Goal: Information Seeking & Learning: Learn about a topic

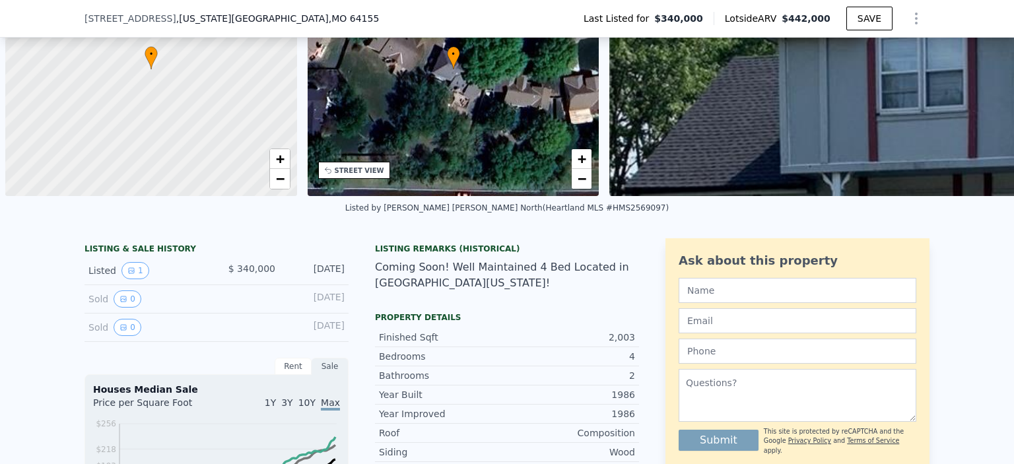
scroll to position [0, 5]
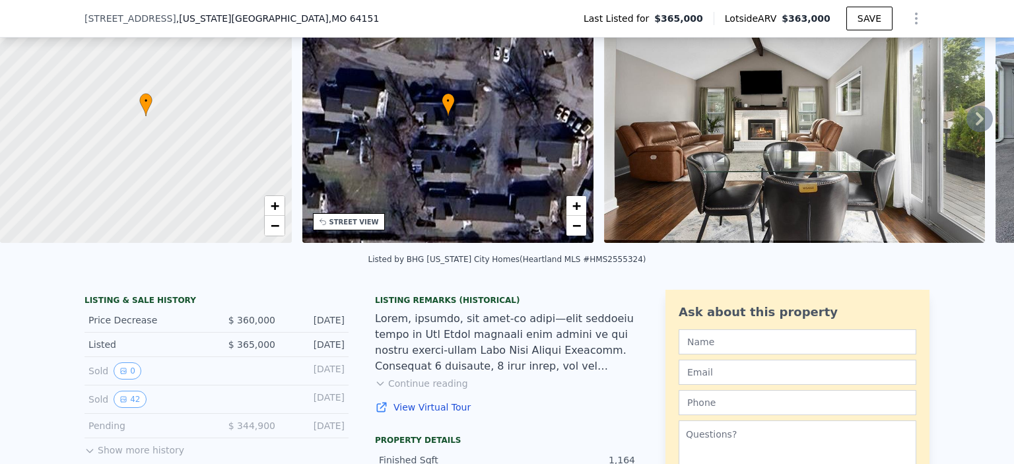
scroll to position [127, 0]
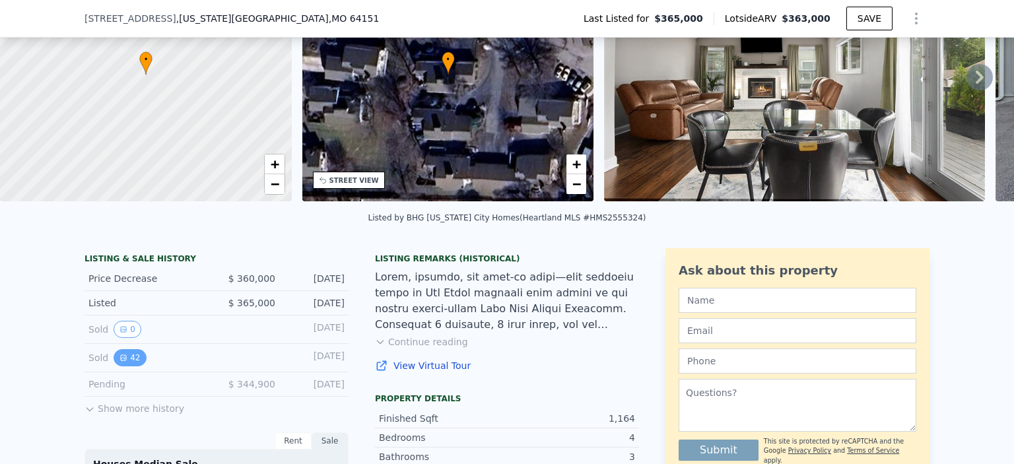
click at [126, 366] on button "42" at bounding box center [130, 357] width 32 height 17
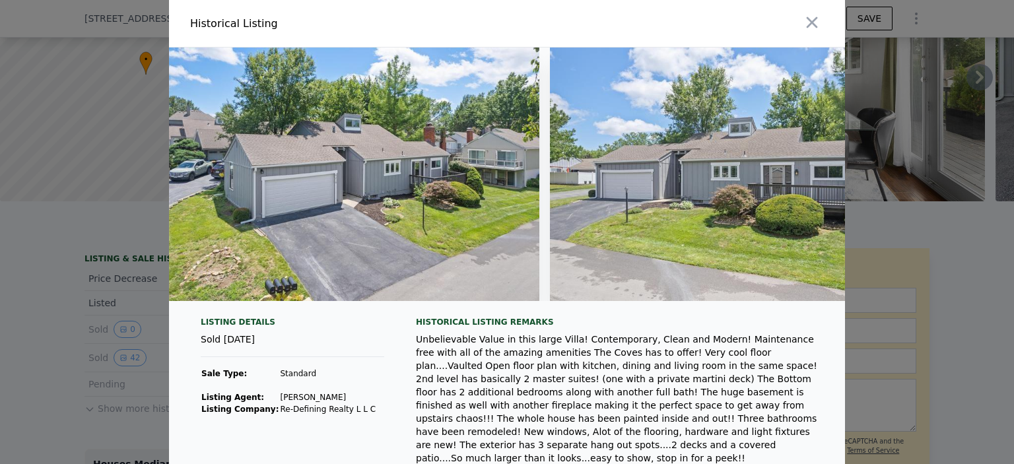
scroll to position [0, 15029]
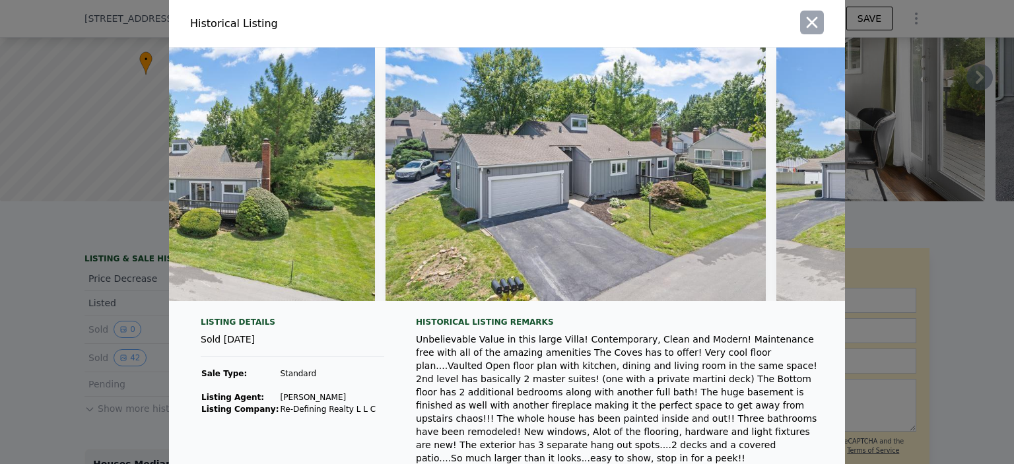
click at [813, 19] on icon "button" at bounding box center [812, 22] width 18 height 18
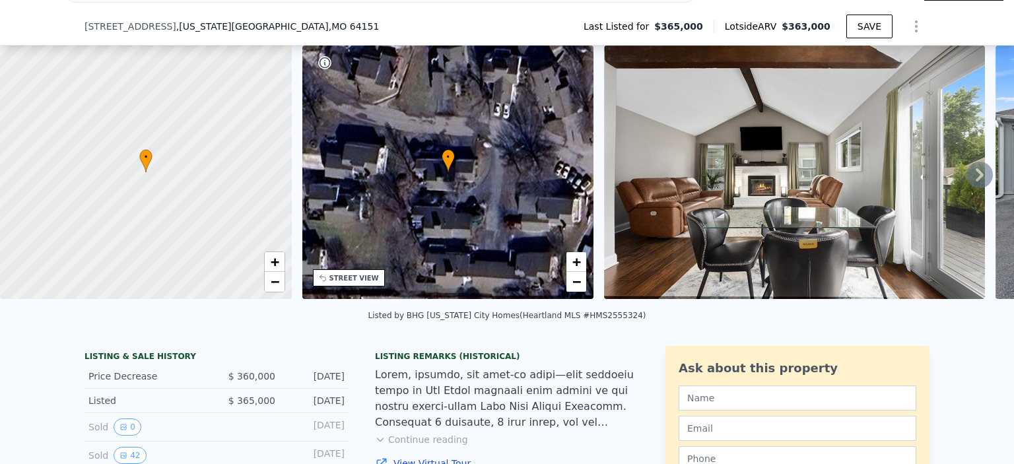
scroll to position [66, 0]
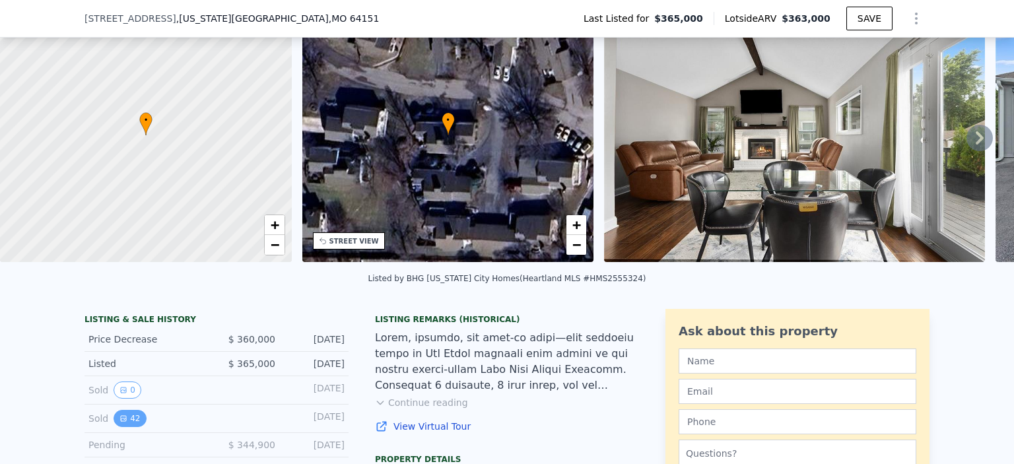
click at [128, 427] on button "42" at bounding box center [130, 418] width 32 height 17
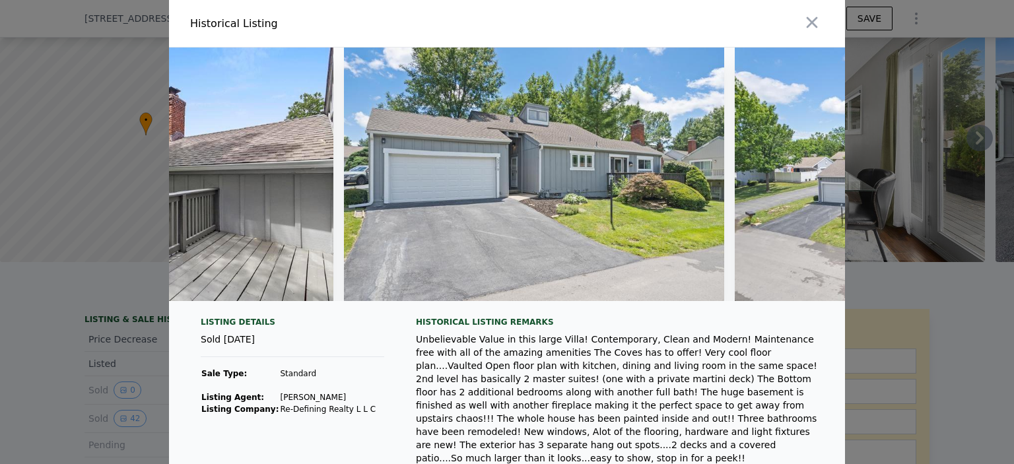
scroll to position [0, 14222]
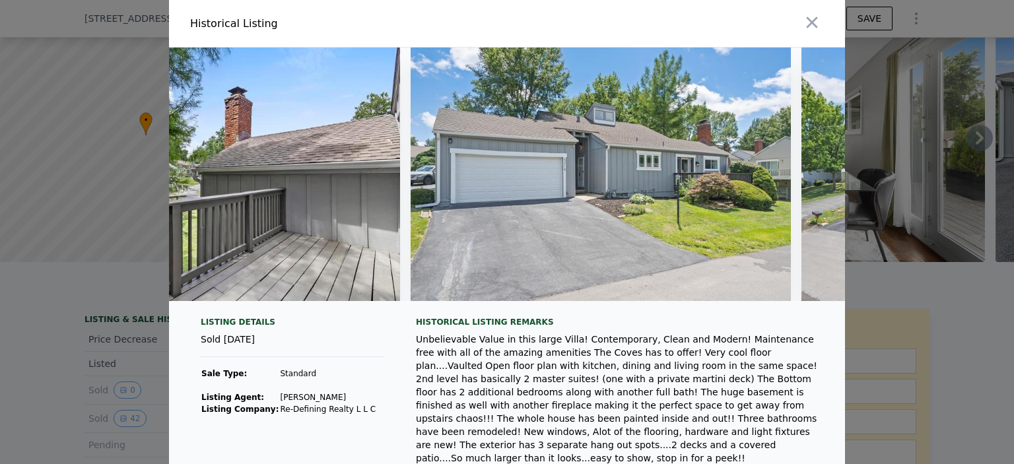
click at [814, 20] on icon "button" at bounding box center [812, 22] width 18 height 18
